Goal: Information Seeking & Learning: Learn about a topic

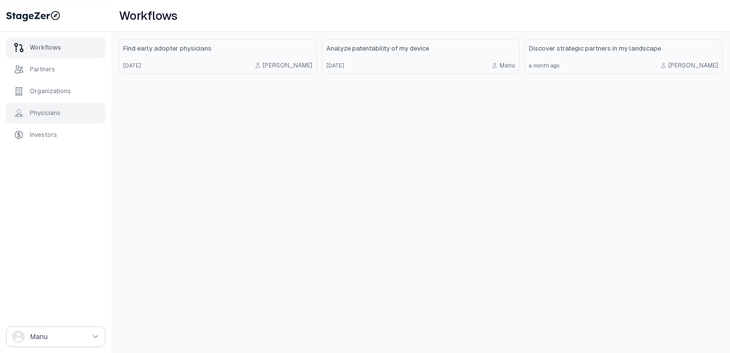
click at [51, 115] on div "Physicians" at bounding box center [45, 113] width 31 height 8
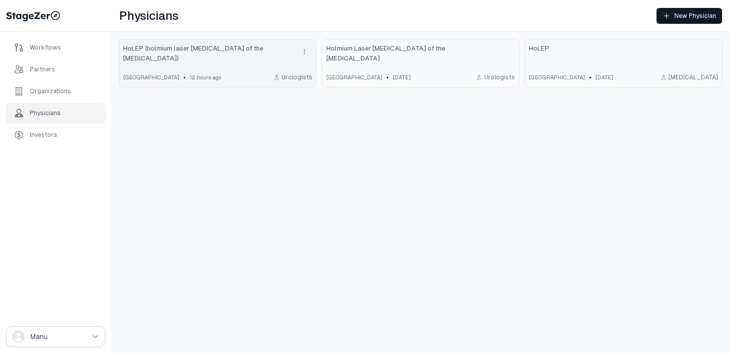
click at [265, 71] on div "[GEOGRAPHIC_DATA] • 12 hours ago Urologists" at bounding box center [217, 77] width 189 height 12
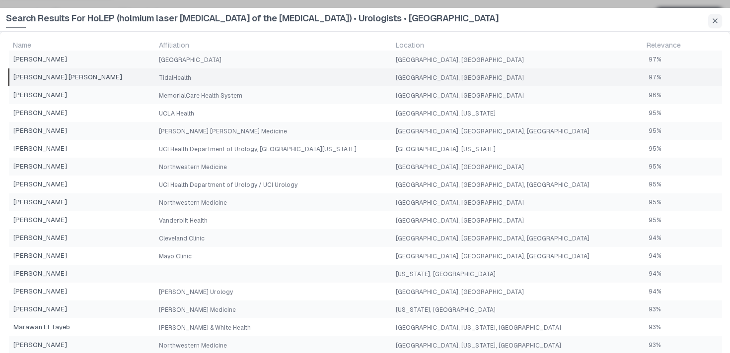
click at [354, 83] on td "TidalHealth" at bounding box center [273, 77] width 237 height 18
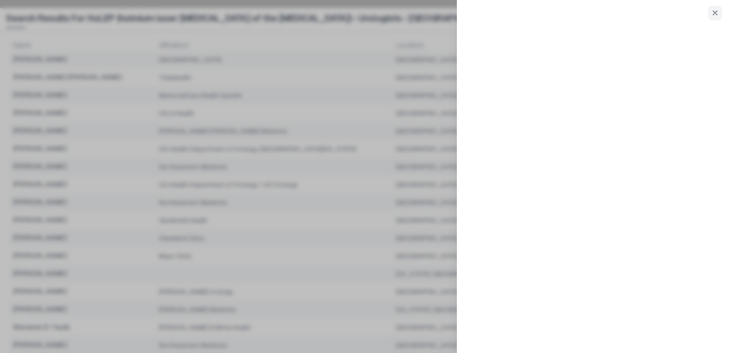
click at [351, 95] on div at bounding box center [365, 176] width 730 height 353
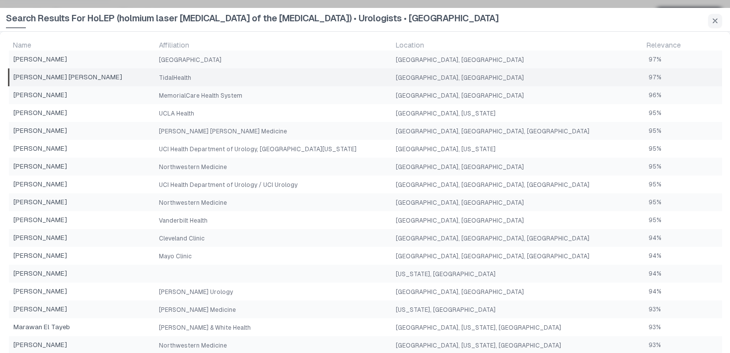
click at [341, 78] on td "TidalHealth" at bounding box center [273, 77] width 237 height 18
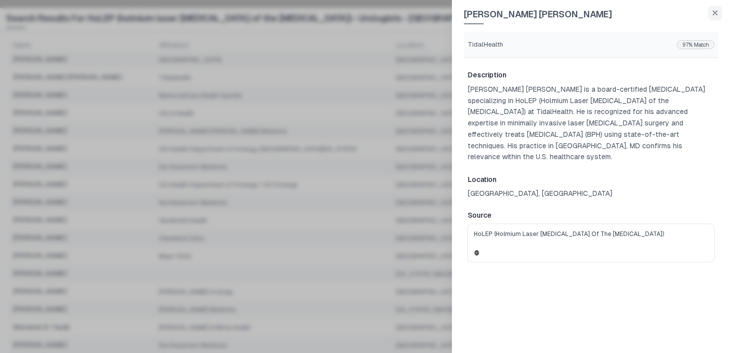
click at [339, 88] on div at bounding box center [365, 176] width 730 height 353
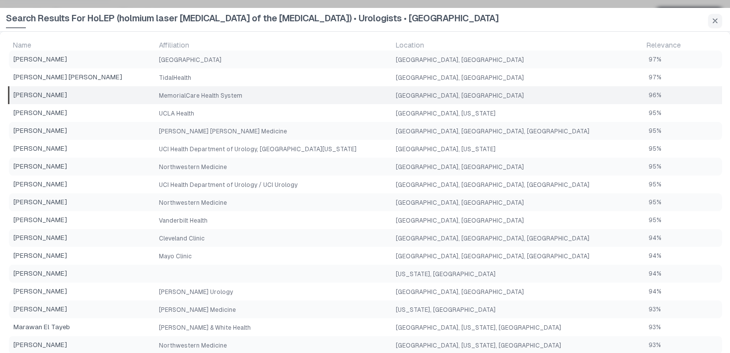
click at [340, 93] on td "MemorialCare Health System" at bounding box center [273, 95] width 237 height 18
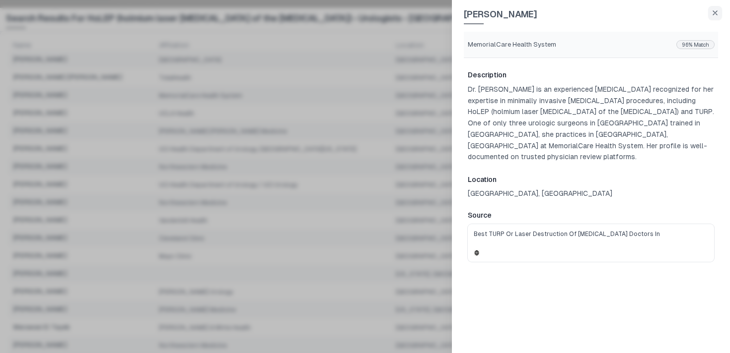
click at [340, 95] on div at bounding box center [365, 176] width 730 height 353
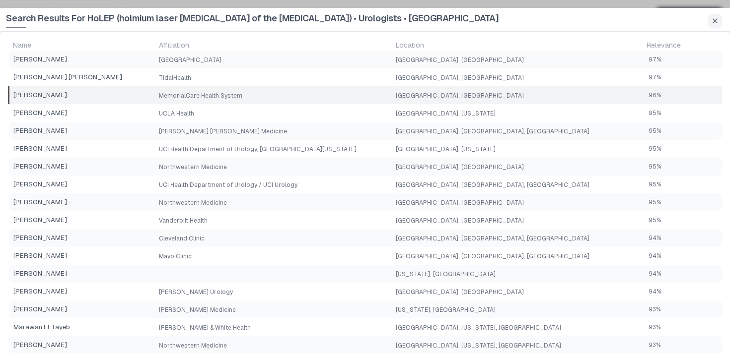
click at [337, 95] on td "MemorialCare Health System" at bounding box center [273, 95] width 237 height 18
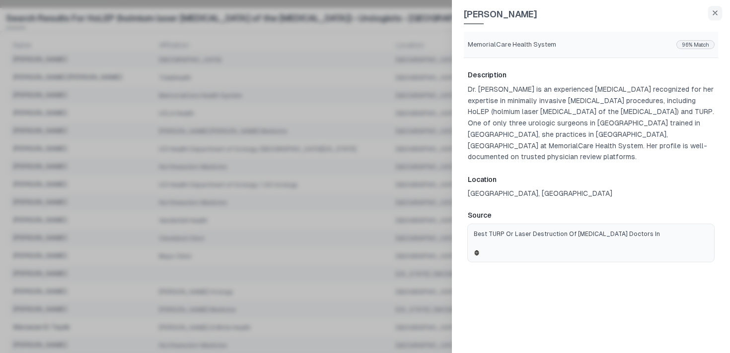
click at [561, 235] on link "Best TURP or Laser Destruction of [MEDICAL_DATA] Doctors in" at bounding box center [590, 243] width 246 height 38
click at [362, 59] on div at bounding box center [365, 176] width 730 height 353
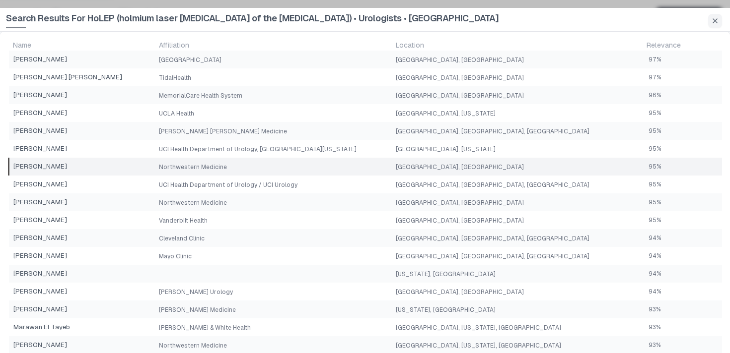
scroll to position [466, 0]
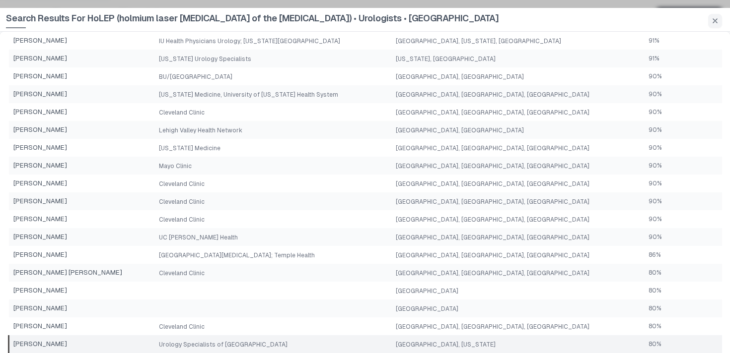
click at [332, 339] on td "Urology Specialists of [GEOGRAPHIC_DATA]" at bounding box center [273, 344] width 237 height 18
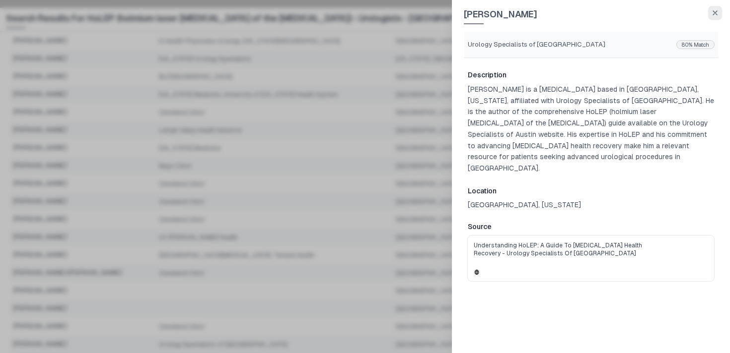
click at [714, 10] on icon "button" at bounding box center [715, 13] width 8 height 8
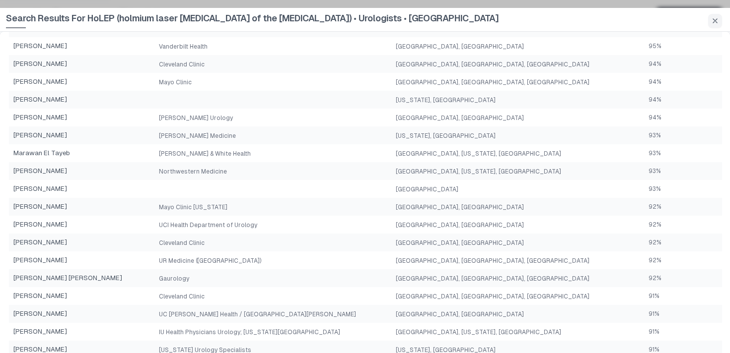
scroll to position [173, 0]
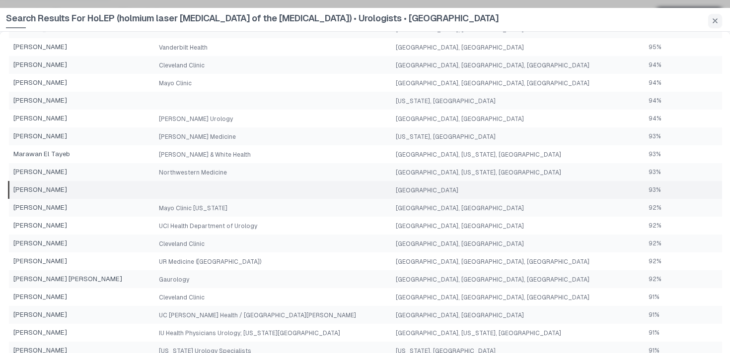
click at [392, 190] on td at bounding box center [273, 190] width 237 height 18
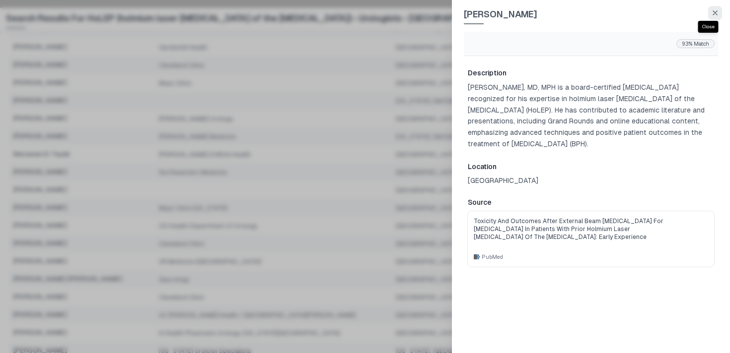
click at [717, 17] on button "button" at bounding box center [715, 13] width 14 height 14
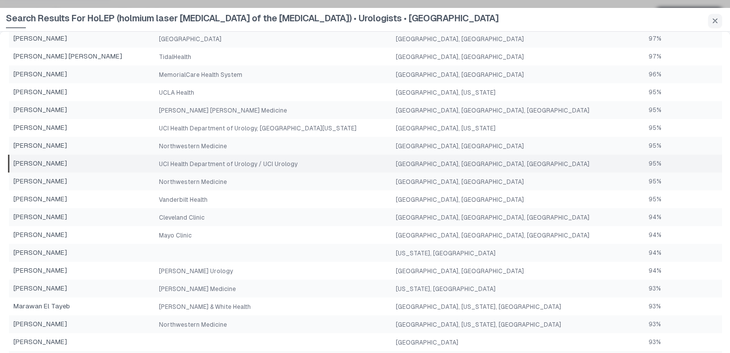
scroll to position [26, 0]
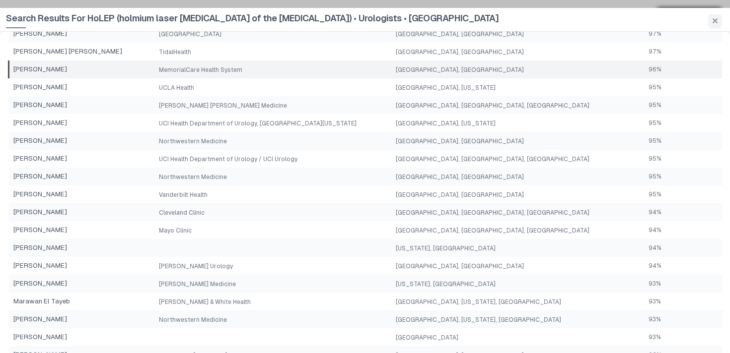
click at [246, 73] on td "MemorialCare Health System" at bounding box center [273, 70] width 237 height 18
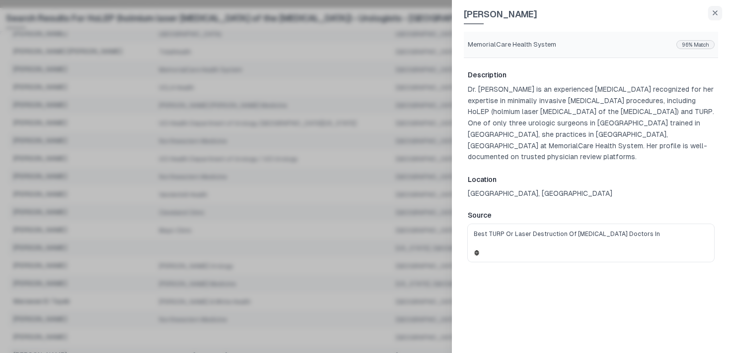
click at [293, 178] on div at bounding box center [365, 176] width 730 height 353
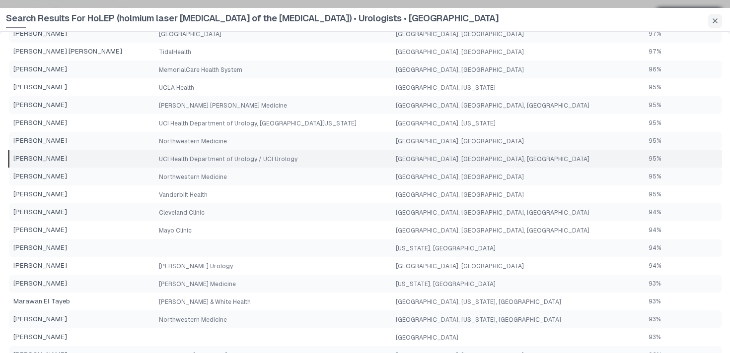
click at [294, 164] on td "UCI Health Department of Urology / UCI Urology" at bounding box center [273, 159] width 237 height 18
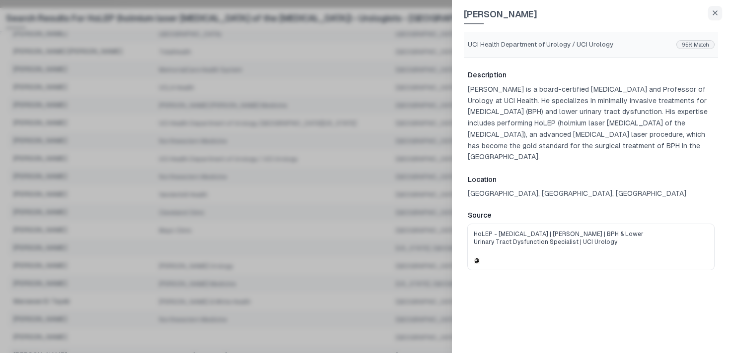
click at [249, 184] on div at bounding box center [365, 176] width 730 height 353
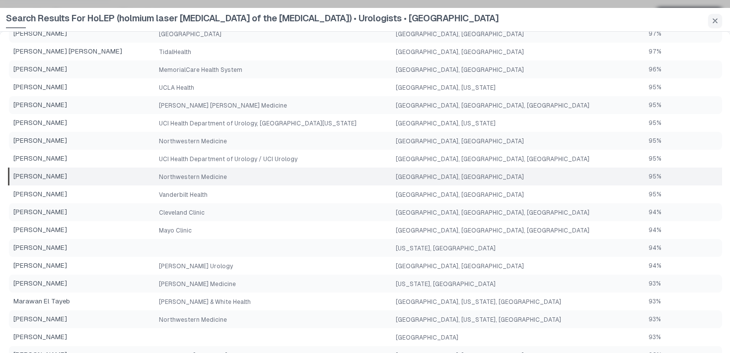
click at [259, 176] on td "Northwestern Medicine" at bounding box center [273, 177] width 237 height 18
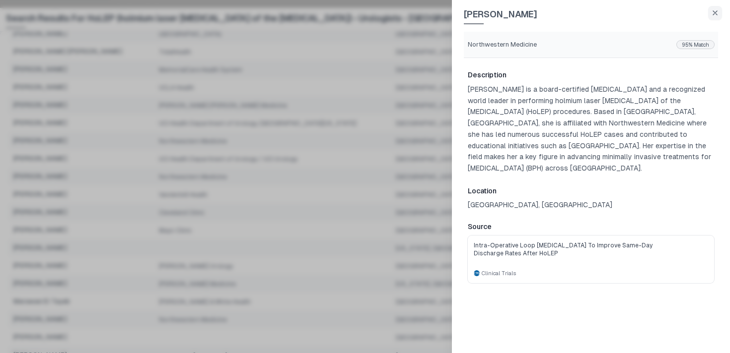
click at [263, 192] on div at bounding box center [365, 176] width 730 height 353
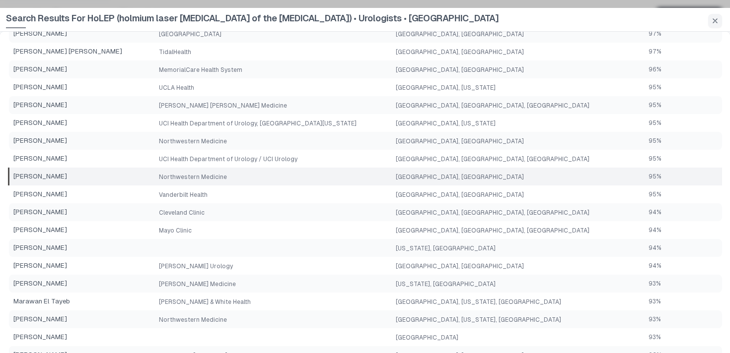
click at [271, 175] on td "Northwestern Medicine" at bounding box center [273, 177] width 237 height 18
click at [271, 175] on div at bounding box center [365, 176] width 730 height 353
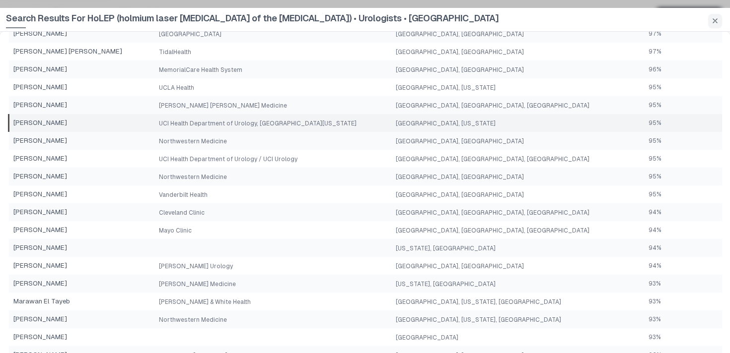
scroll to position [10, 0]
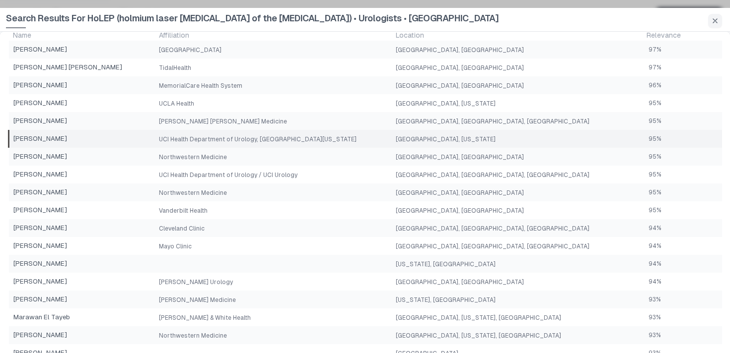
click at [380, 138] on td "UCI Health Department of Urology, [GEOGRAPHIC_DATA][US_STATE]" at bounding box center [273, 139] width 237 height 18
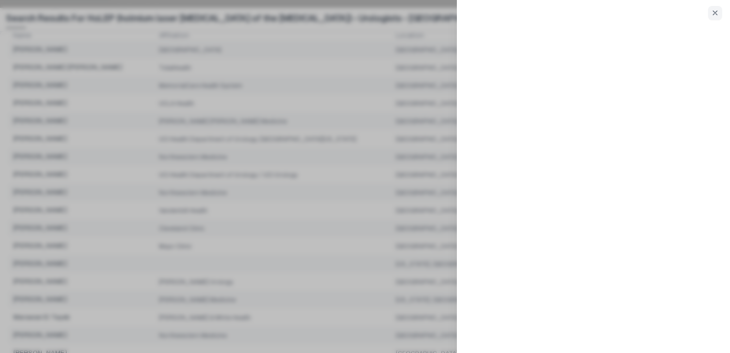
click at [363, 115] on div at bounding box center [365, 176] width 730 height 353
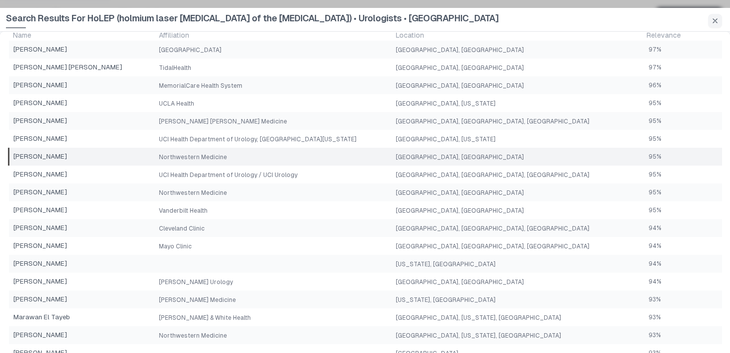
click at [326, 159] on td "Northwestern Medicine" at bounding box center [273, 157] width 237 height 18
click at [326, 159] on div at bounding box center [365, 176] width 730 height 353
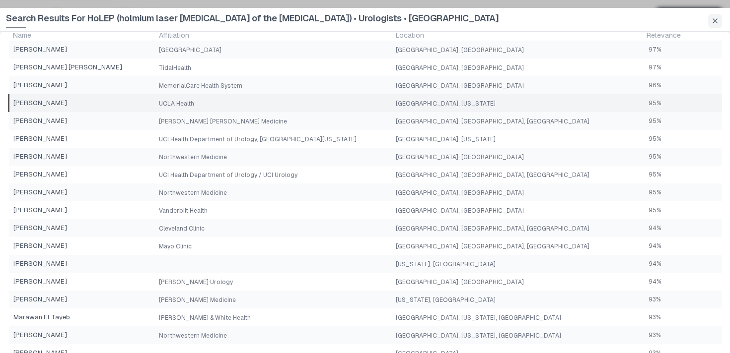
click at [369, 97] on td "UCLA Health" at bounding box center [273, 103] width 237 height 18
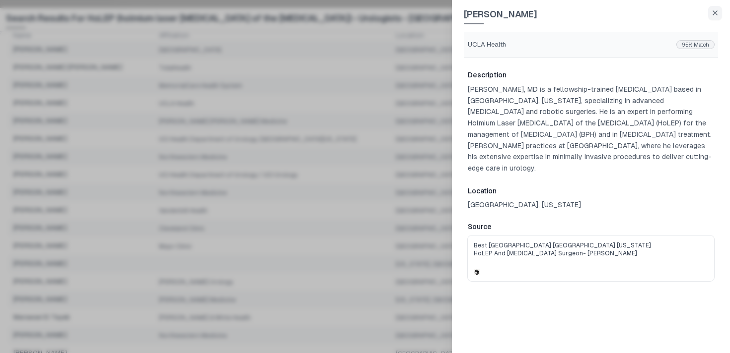
click at [356, 117] on div at bounding box center [365, 176] width 730 height 353
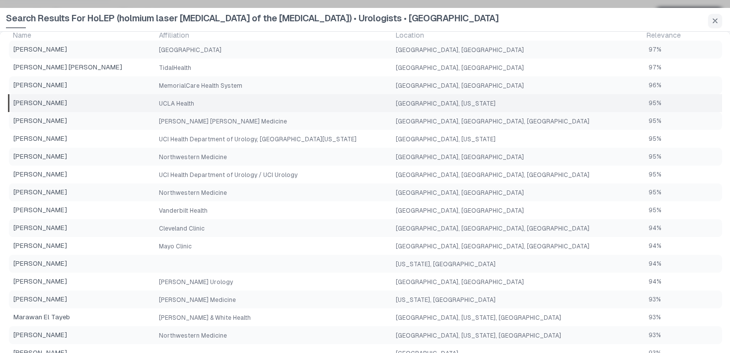
click at [343, 108] on td "UCLA Health" at bounding box center [273, 103] width 237 height 18
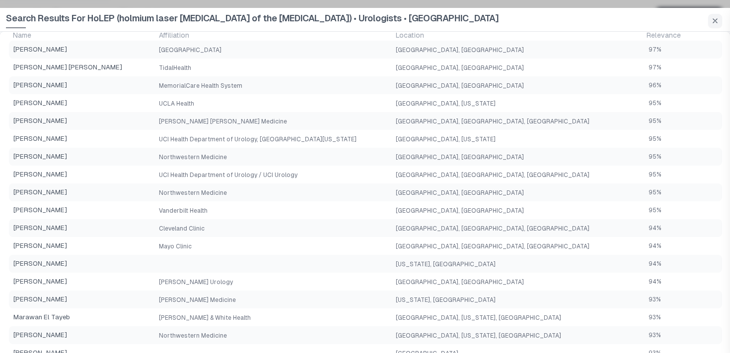
click at [343, 119] on div at bounding box center [365, 176] width 730 height 353
click at [342, 121] on td "[PERSON_NAME] [PERSON_NAME] Medicine" at bounding box center [273, 121] width 237 height 18
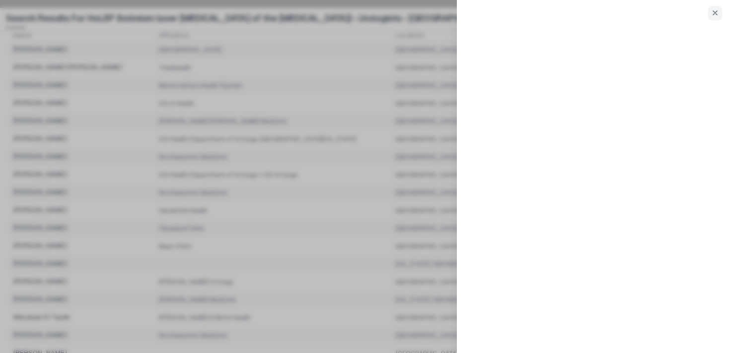
click at [419, 191] on div at bounding box center [365, 176] width 730 height 353
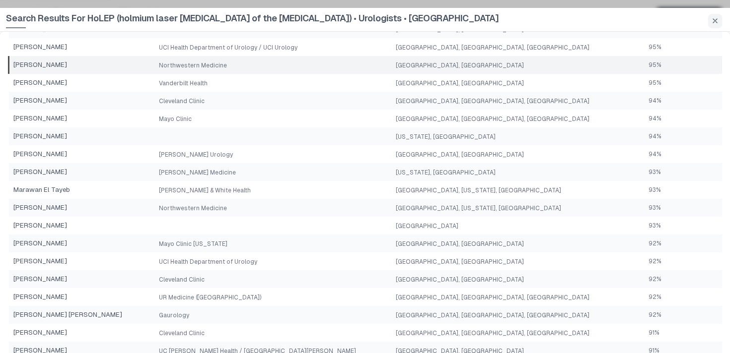
scroll to position [138, 0]
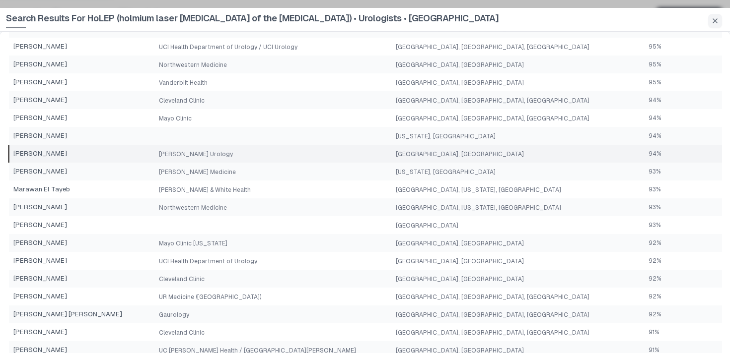
click at [352, 161] on td "[PERSON_NAME] Urology" at bounding box center [273, 154] width 237 height 18
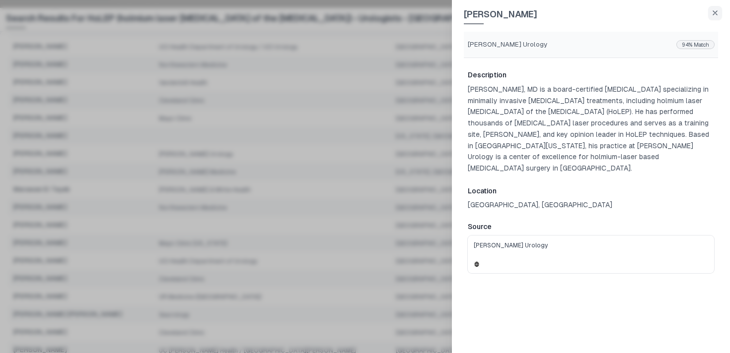
click at [300, 171] on div at bounding box center [365, 176] width 730 height 353
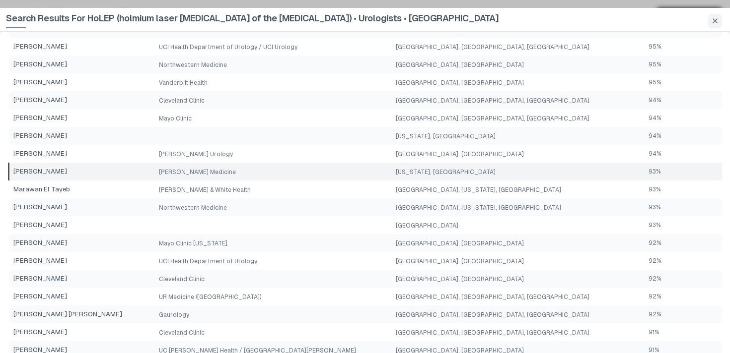
click at [297, 173] on td "[PERSON_NAME] Medicine" at bounding box center [273, 172] width 237 height 18
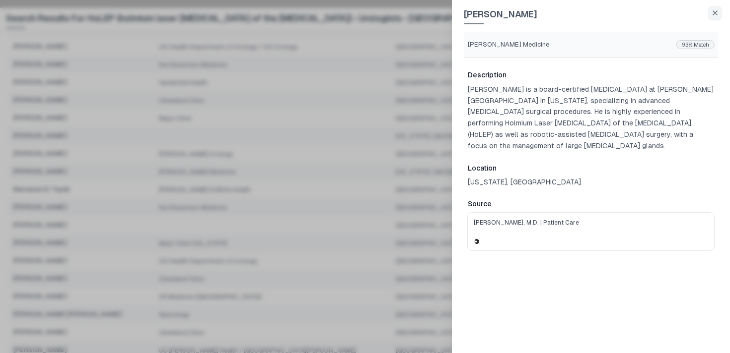
click at [298, 190] on div at bounding box center [365, 176] width 730 height 353
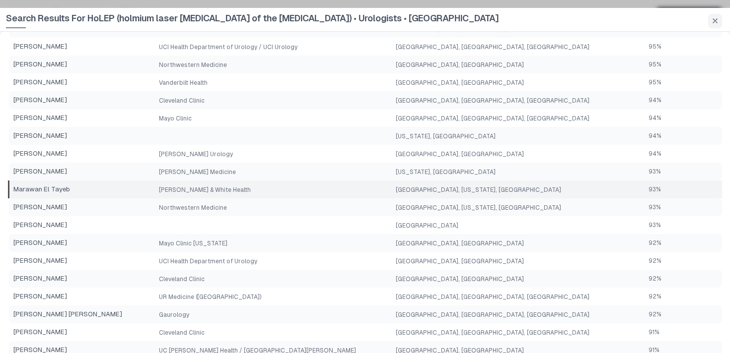
click at [300, 185] on td "[PERSON_NAME] & White Health" at bounding box center [273, 190] width 237 height 18
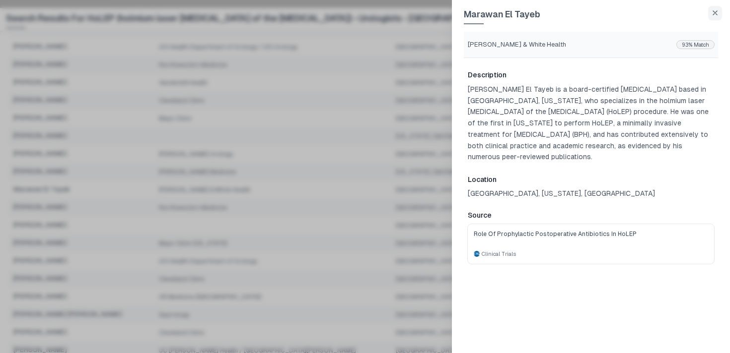
click at [300, 198] on div at bounding box center [365, 176] width 730 height 353
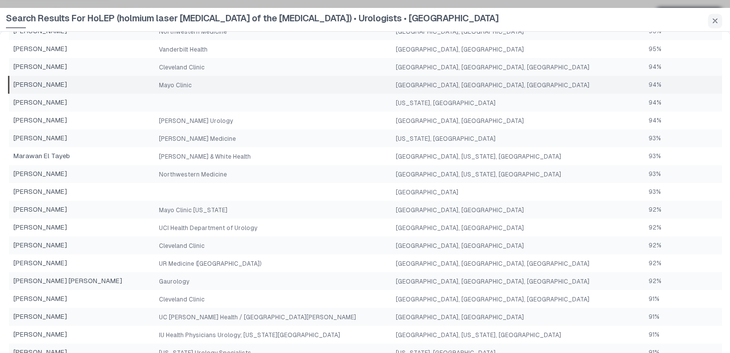
scroll to position [186, 0]
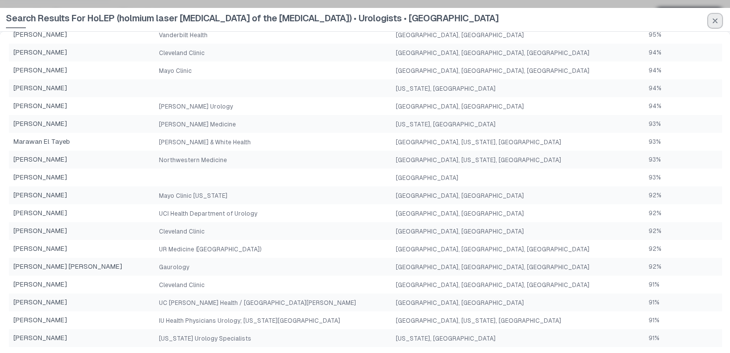
click at [711, 23] on icon "button" at bounding box center [715, 21] width 8 height 8
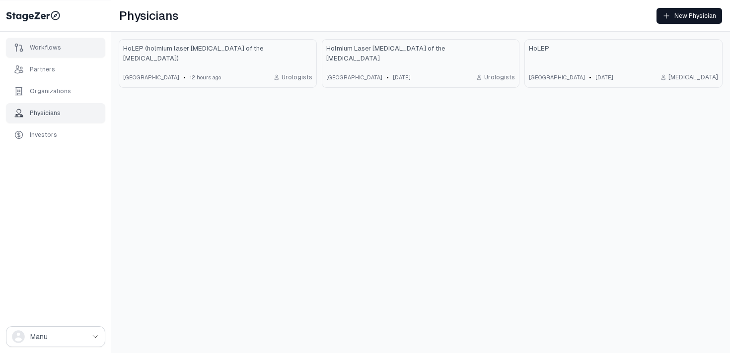
click at [35, 44] on div "Workflows" at bounding box center [45, 48] width 31 height 8
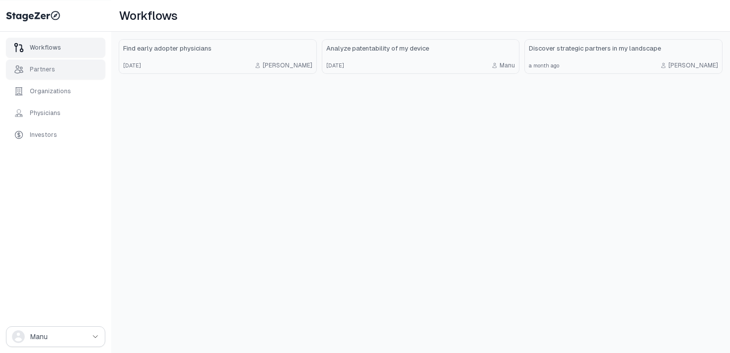
click at [37, 71] on div "Partners" at bounding box center [42, 70] width 25 height 8
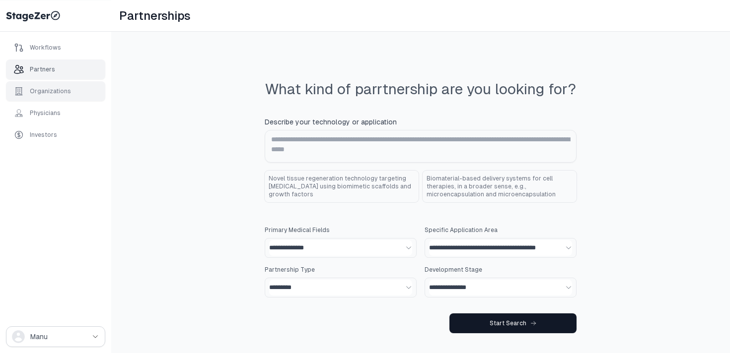
click at [49, 93] on div "Organizations" at bounding box center [50, 91] width 41 height 8
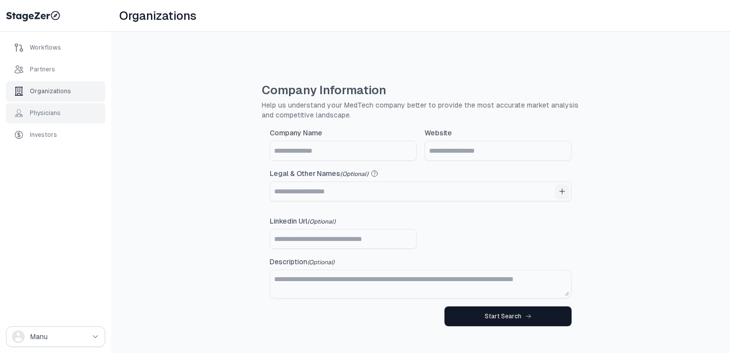
click at [47, 117] on div "Physicians" at bounding box center [37, 113] width 47 height 10
